Goal: Task Accomplishment & Management: Manage account settings

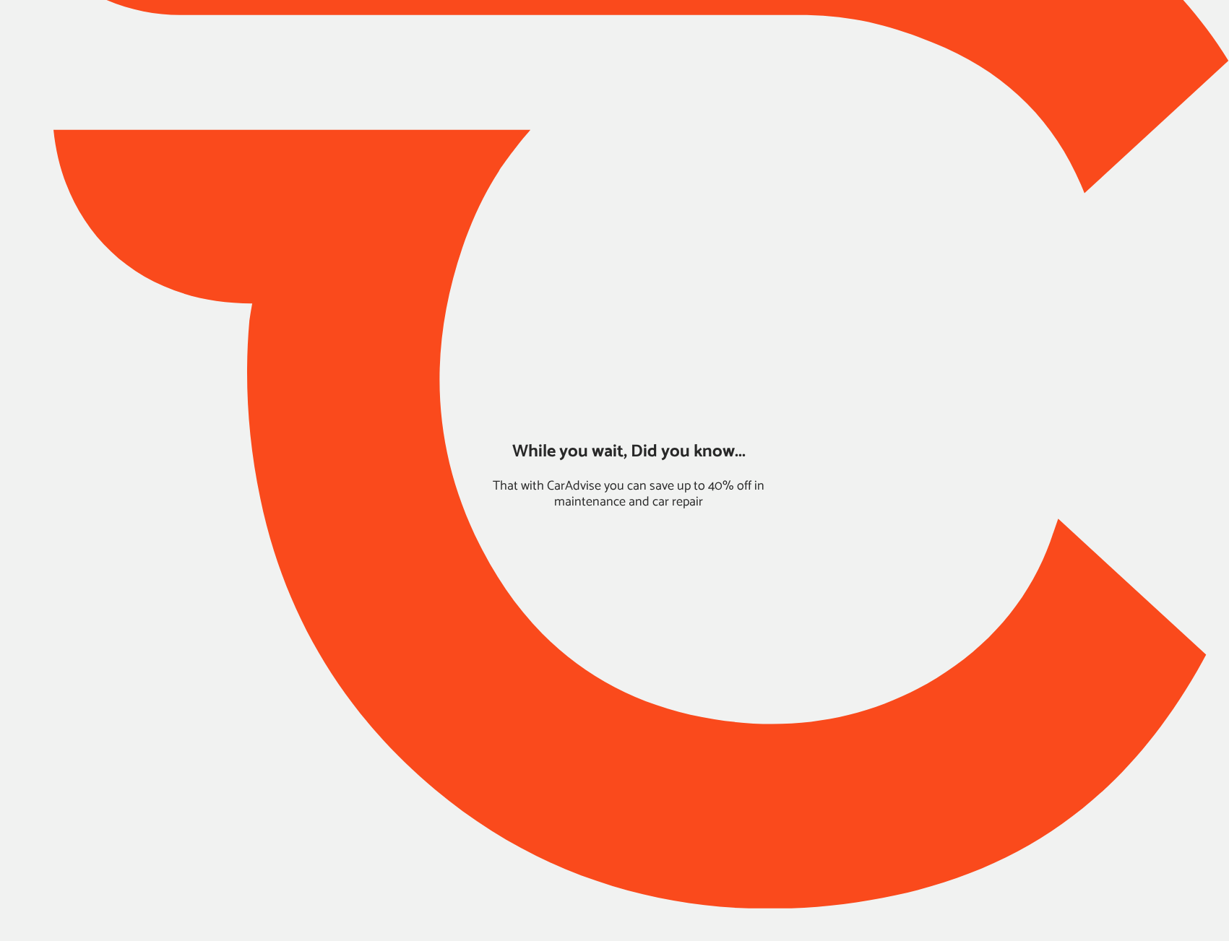
type input "*****"
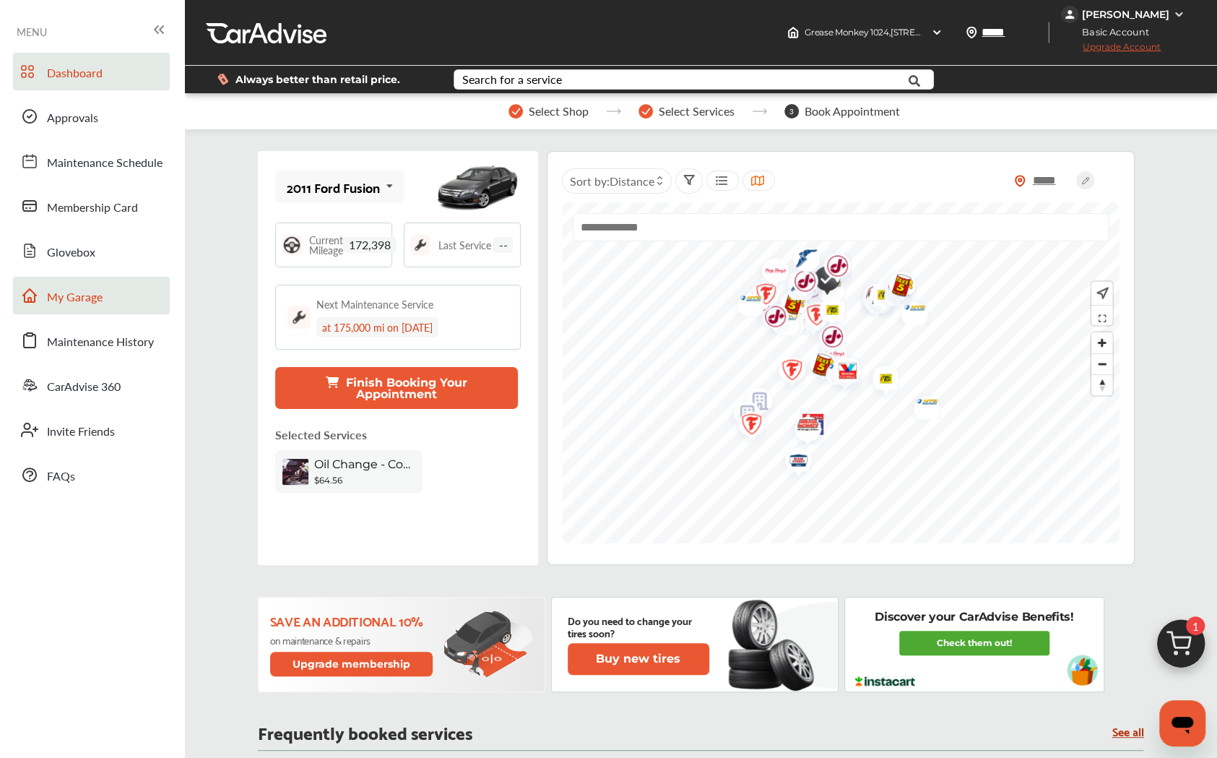
click at [87, 298] on span "My Garage" at bounding box center [75, 297] width 56 height 19
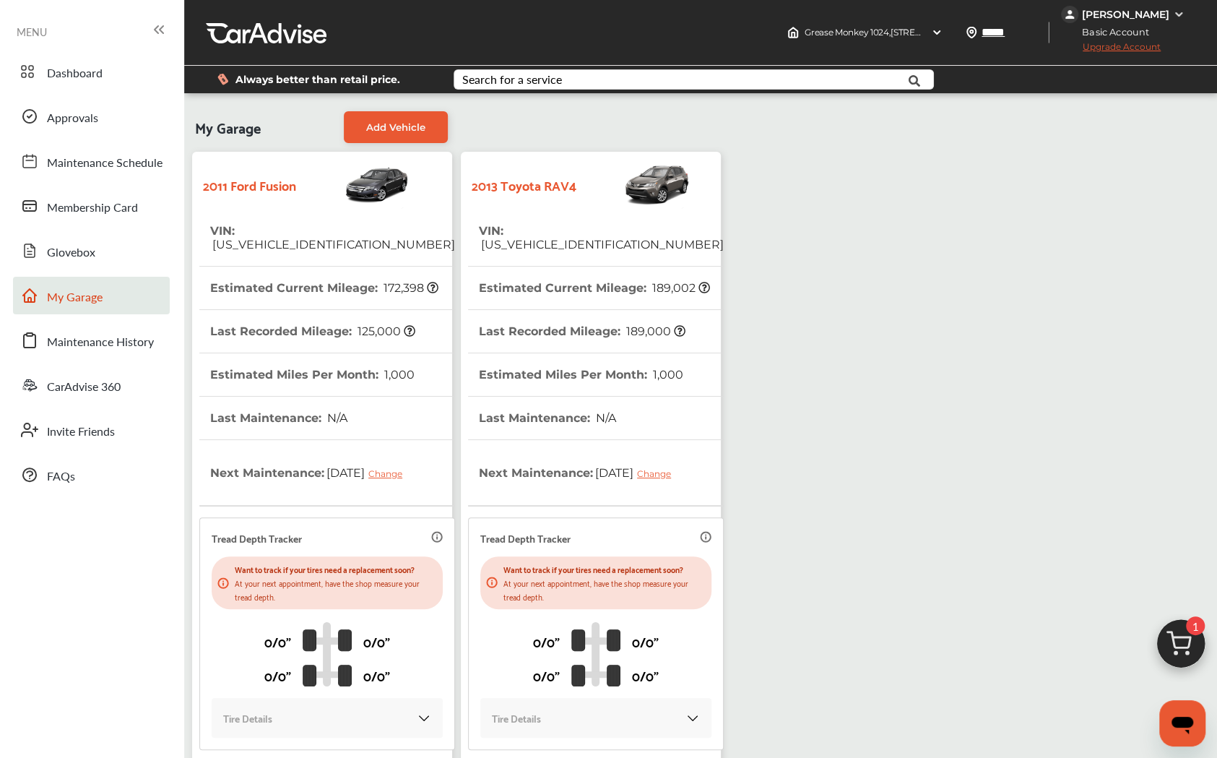
click at [639, 181] on img at bounding box center [634, 184] width 114 height 51
click at [589, 280] on th "Estimated Current Mileage : 189,002" at bounding box center [594, 288] width 231 height 43
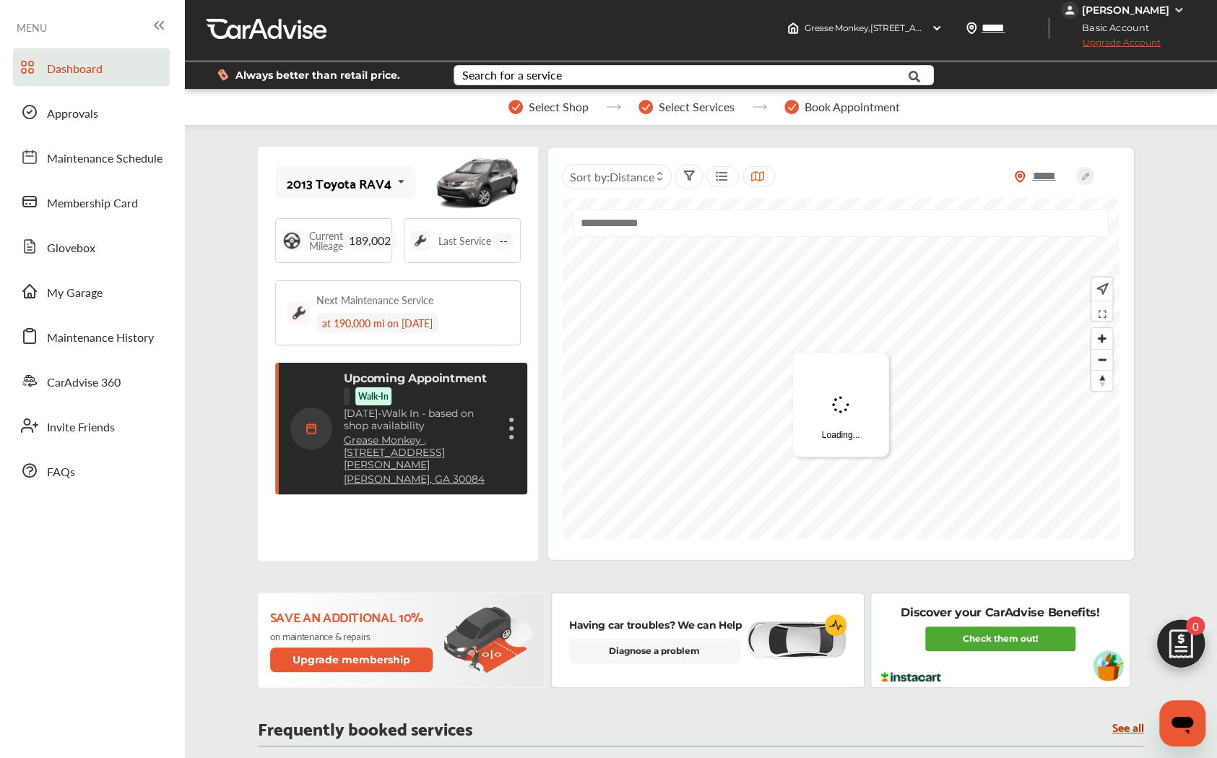
scroll to position [86, 0]
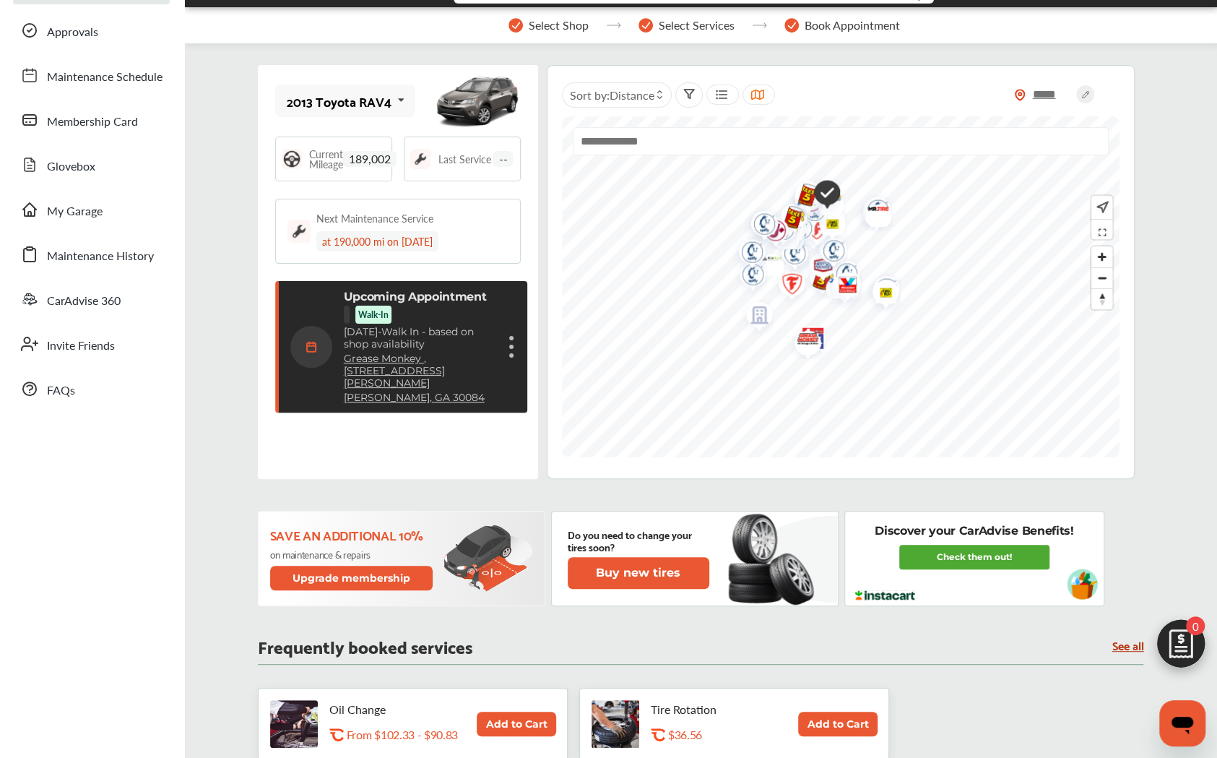
click at [436, 313] on div "Upcoming Appointment Walk-In [DATE] - Walk In - based on shop availability Grea…" at bounding box center [420, 347] width 152 height 114
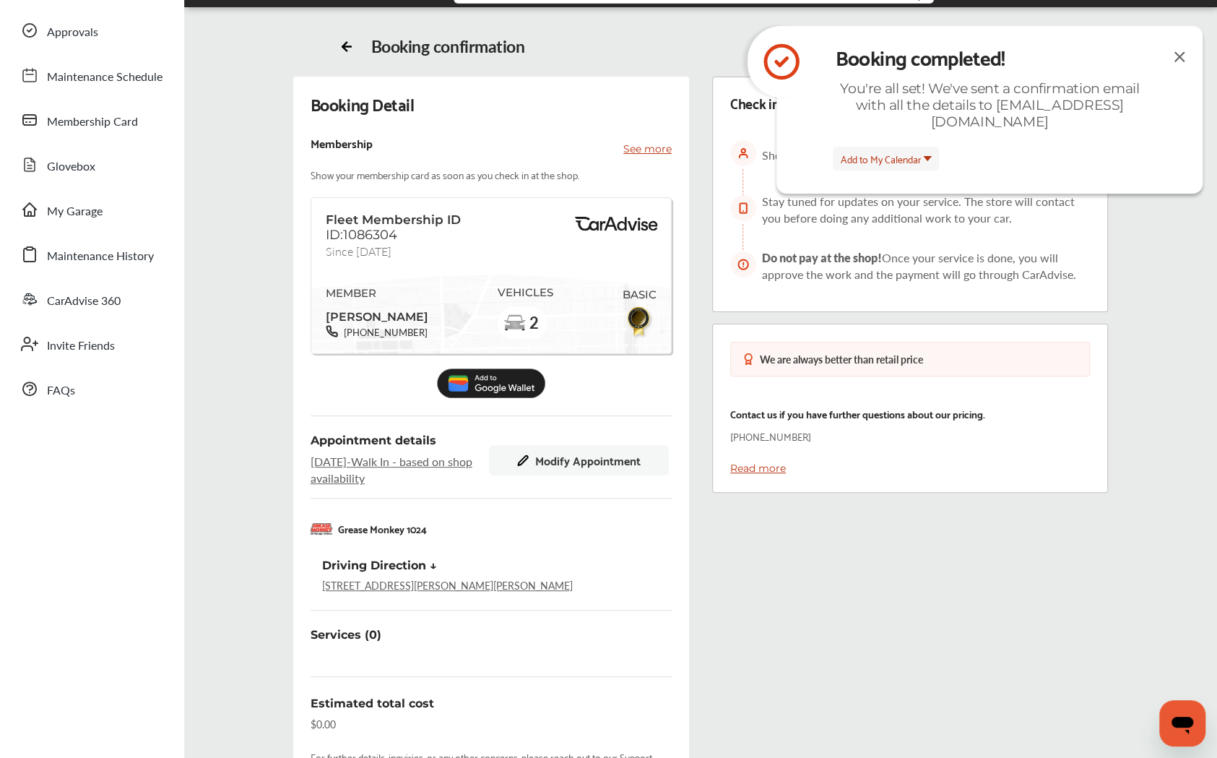
click at [1178, 59] on img at bounding box center [1179, 57] width 17 height 18
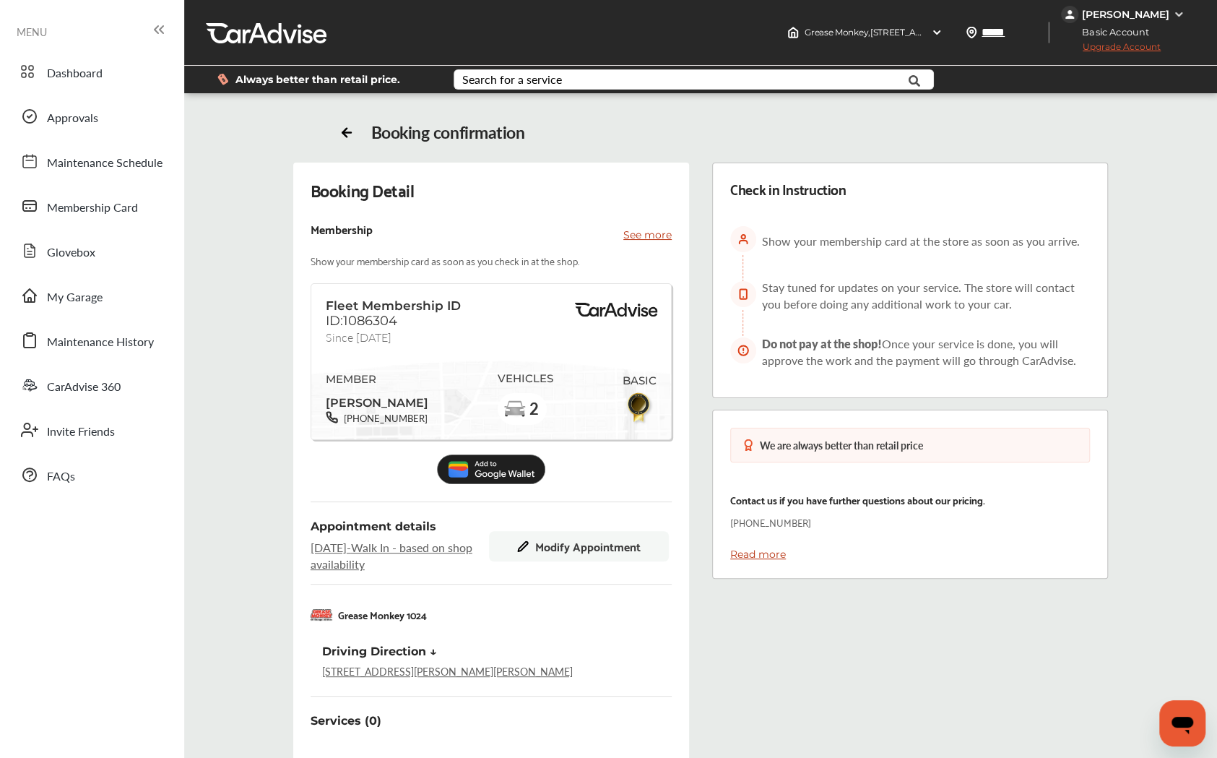
click at [1142, 12] on div "[PERSON_NAME]" at bounding box center [1125, 14] width 87 height 13
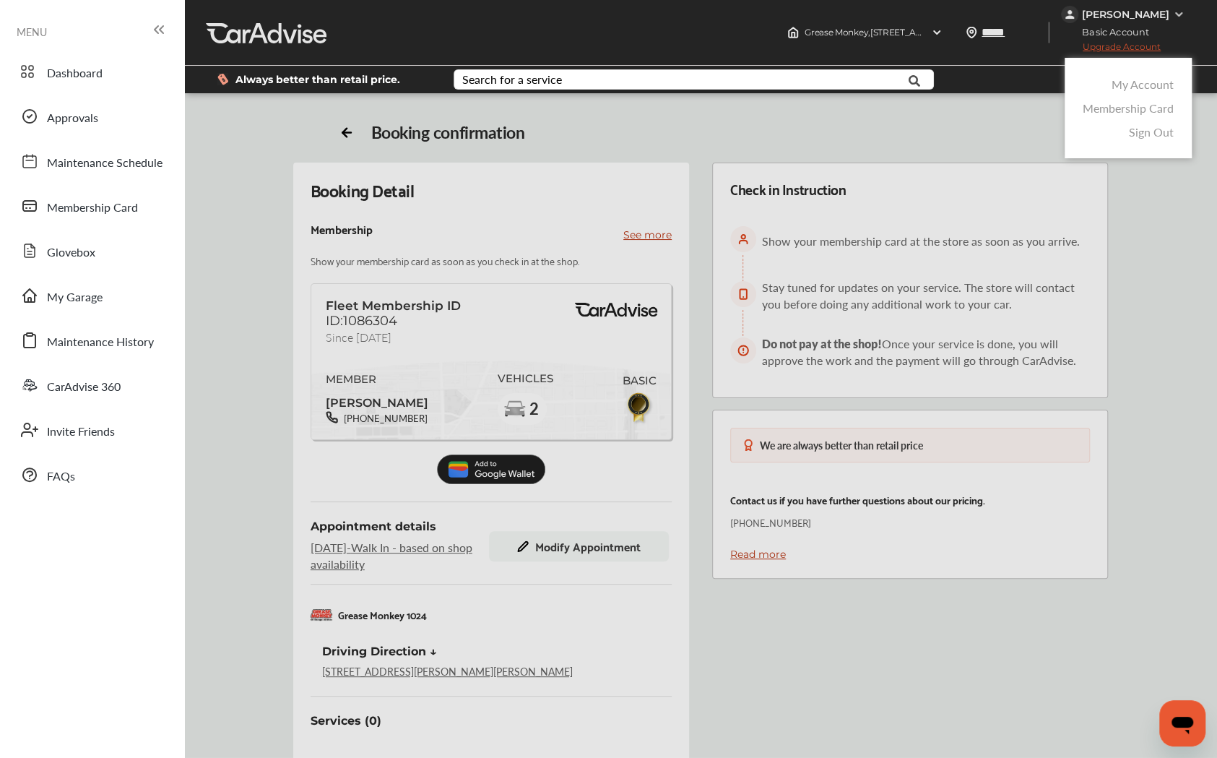
click at [1144, 78] on link "My Account" at bounding box center [1143, 84] width 62 height 17
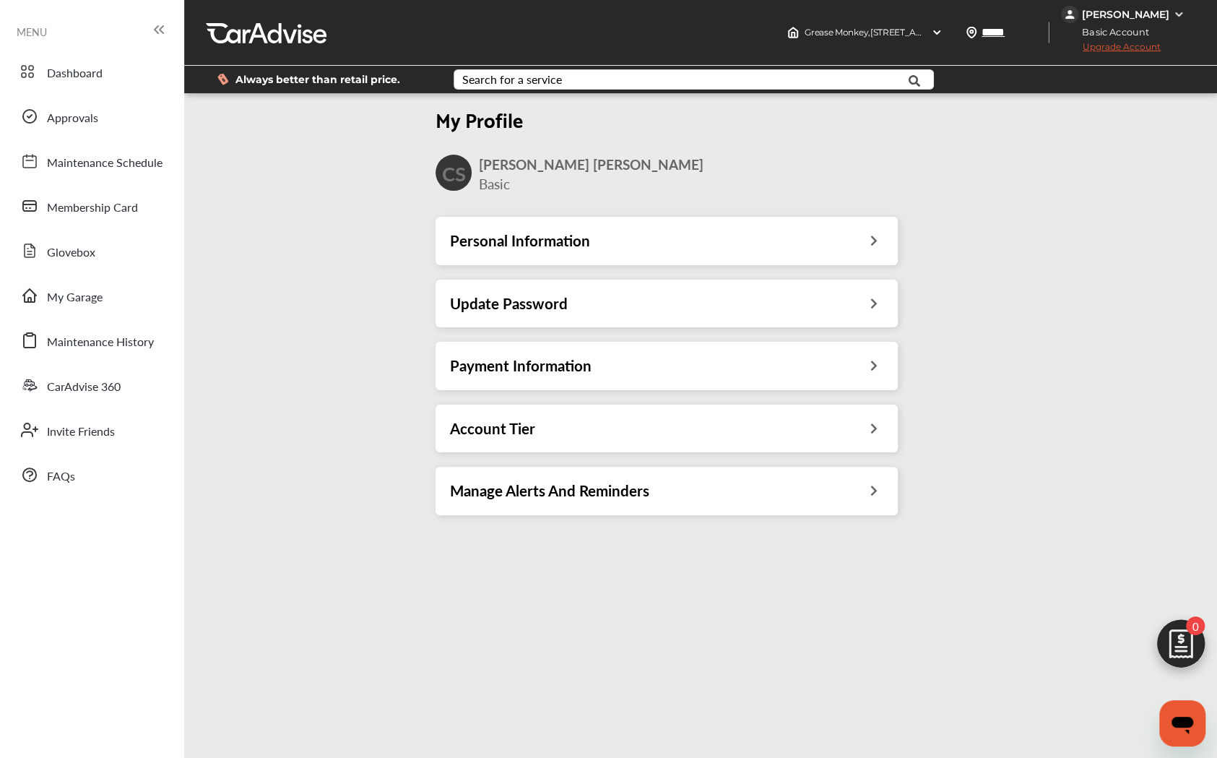
click at [757, 358] on div "Payment Information" at bounding box center [666, 365] width 433 height 19
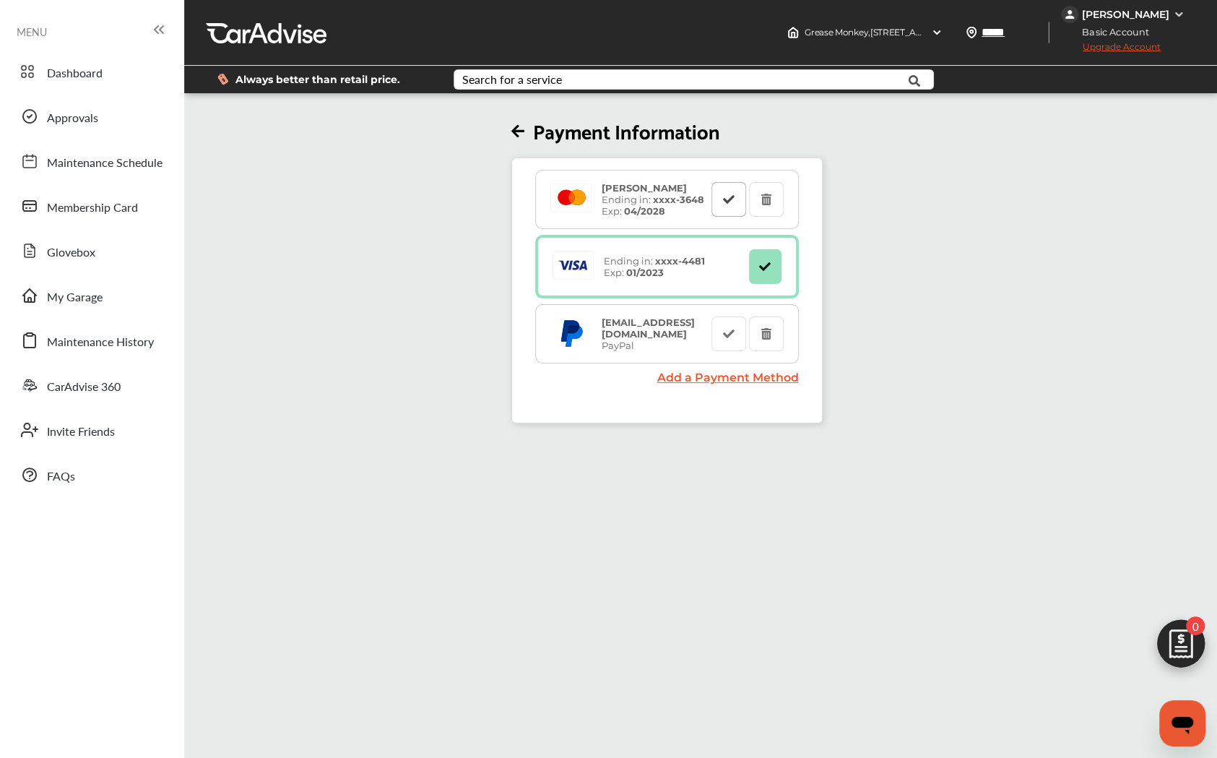
click at [720, 207] on button at bounding box center [729, 199] width 35 height 35
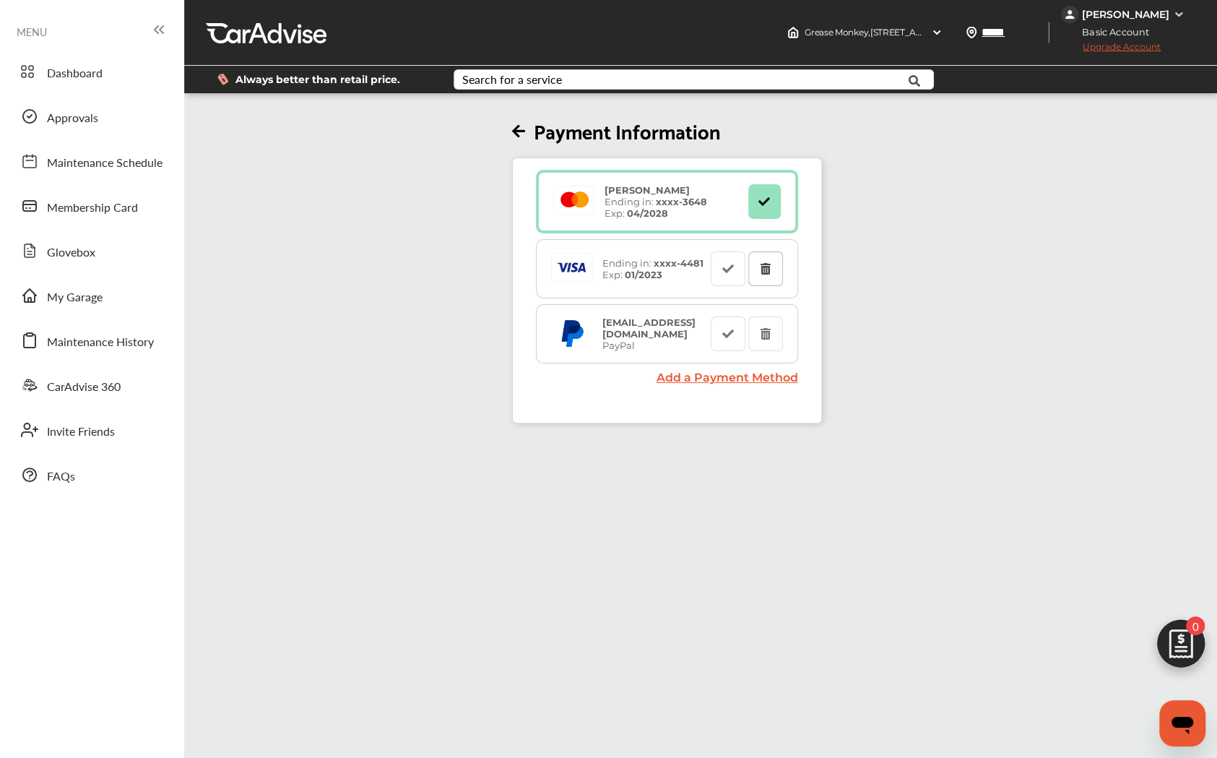
click at [769, 268] on icon at bounding box center [766, 268] width 14 height 10
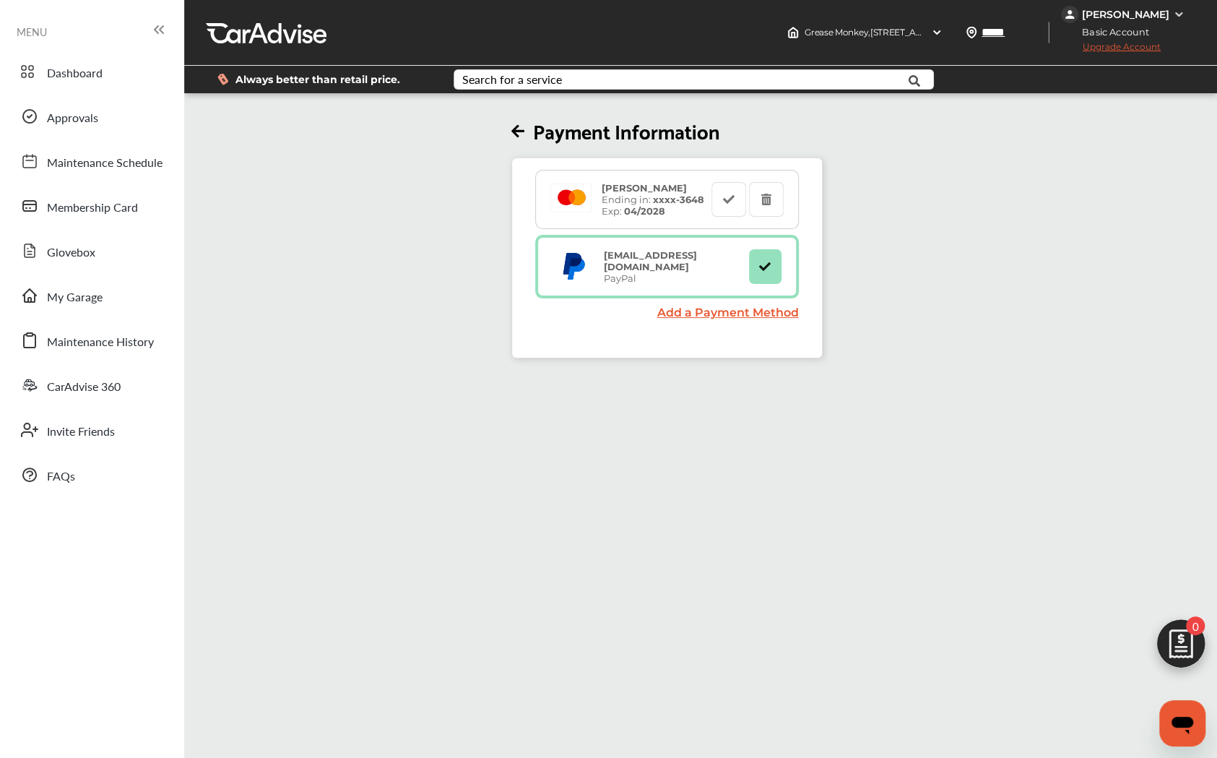
click at [517, 129] on icon at bounding box center [518, 131] width 13 height 15
